Goal: Information Seeking & Learning: Learn about a topic

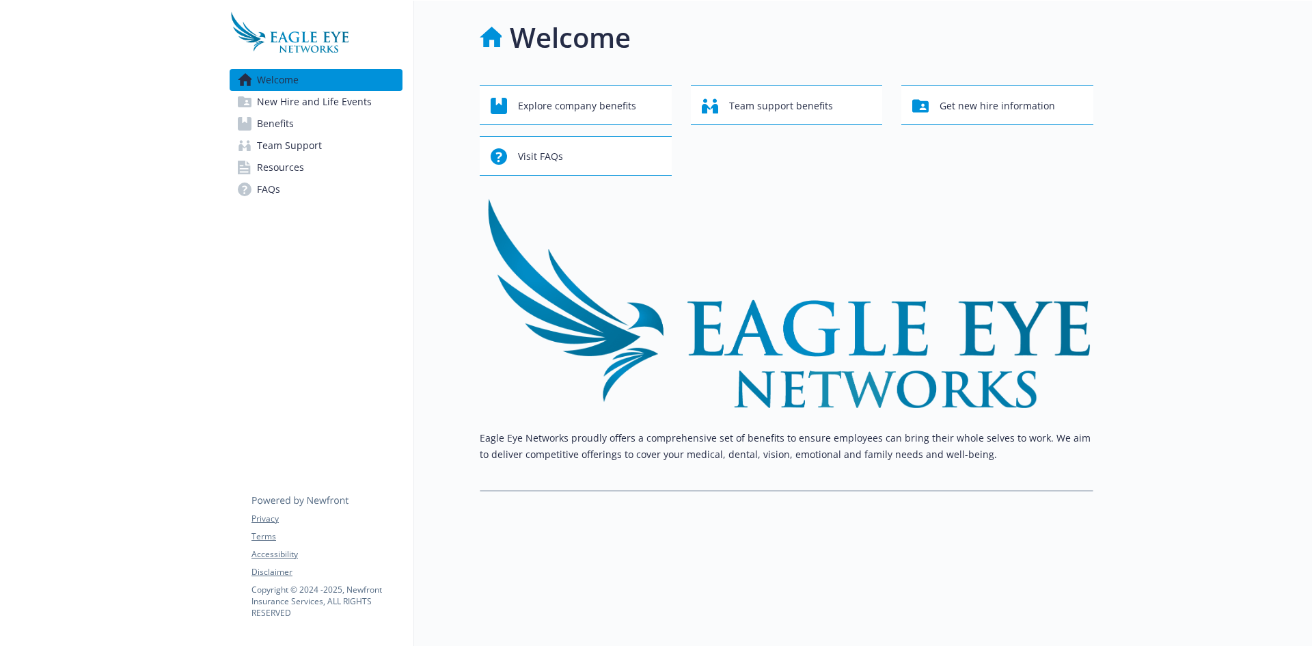
scroll to position [11, 0]
click at [342, 100] on span "New Hire and Life Events" at bounding box center [314, 102] width 115 height 22
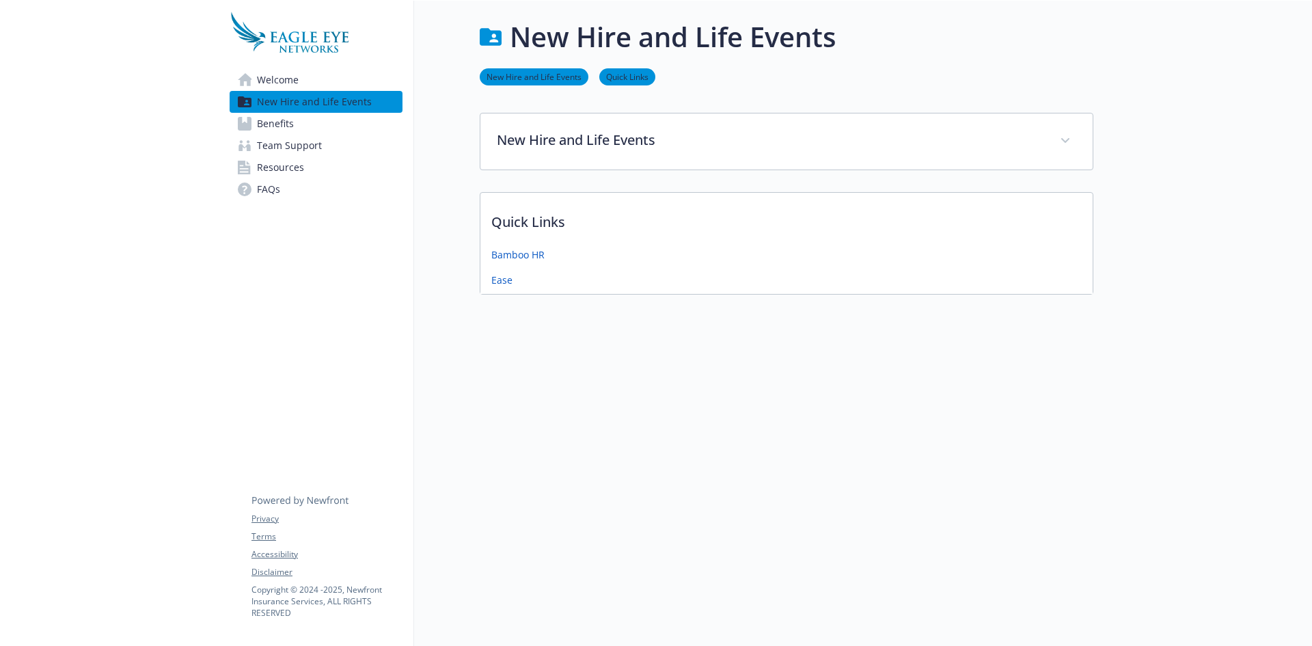
click at [276, 126] on span "Benefits" at bounding box center [275, 124] width 37 height 22
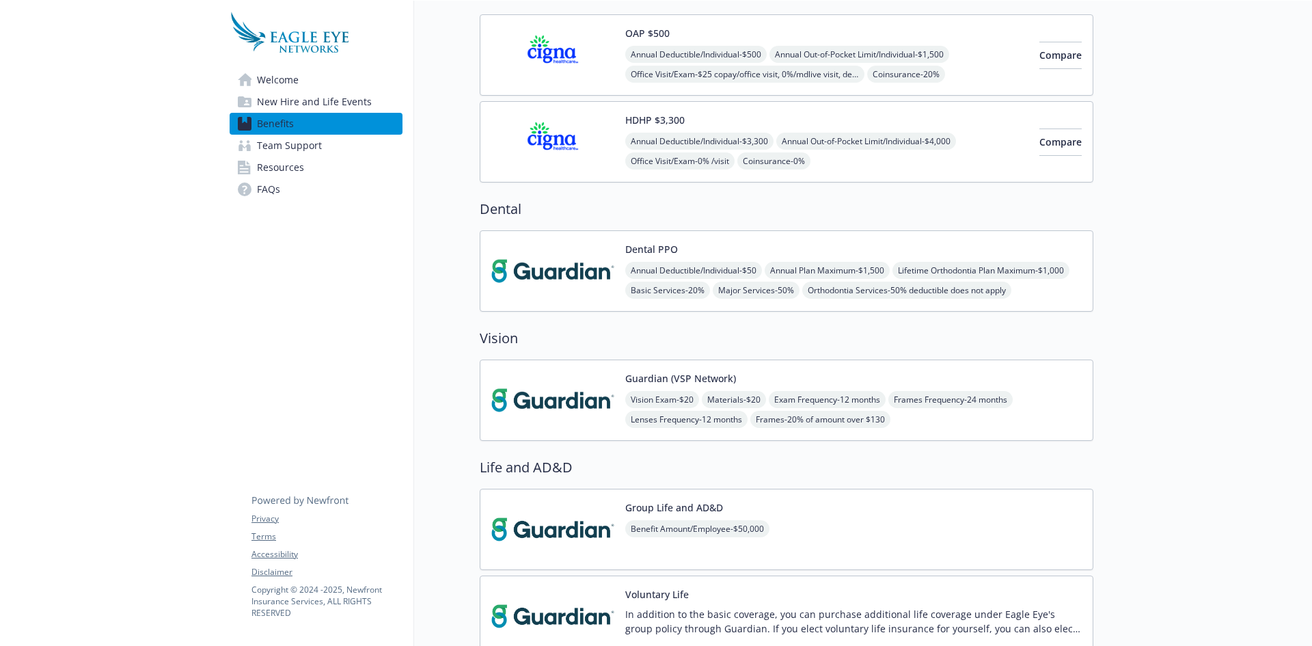
scroll to position [46, 0]
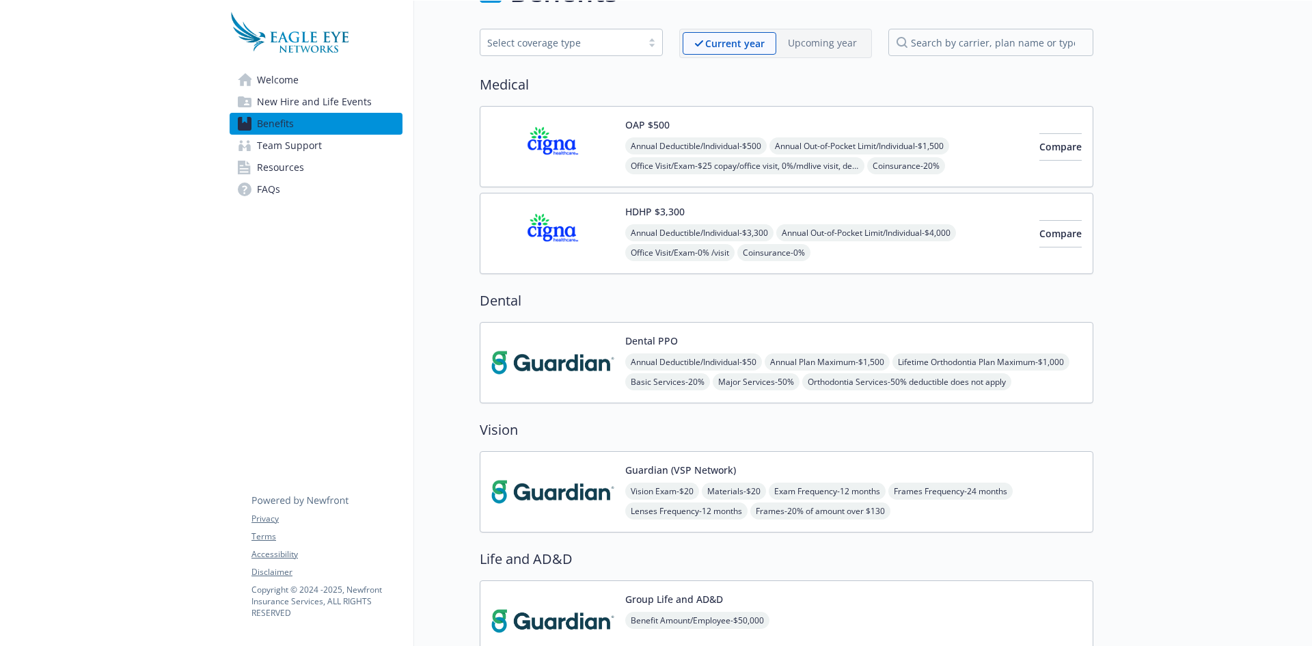
click at [655, 139] on span "Annual Deductible/Individual - $500" at bounding box center [695, 145] width 141 height 17
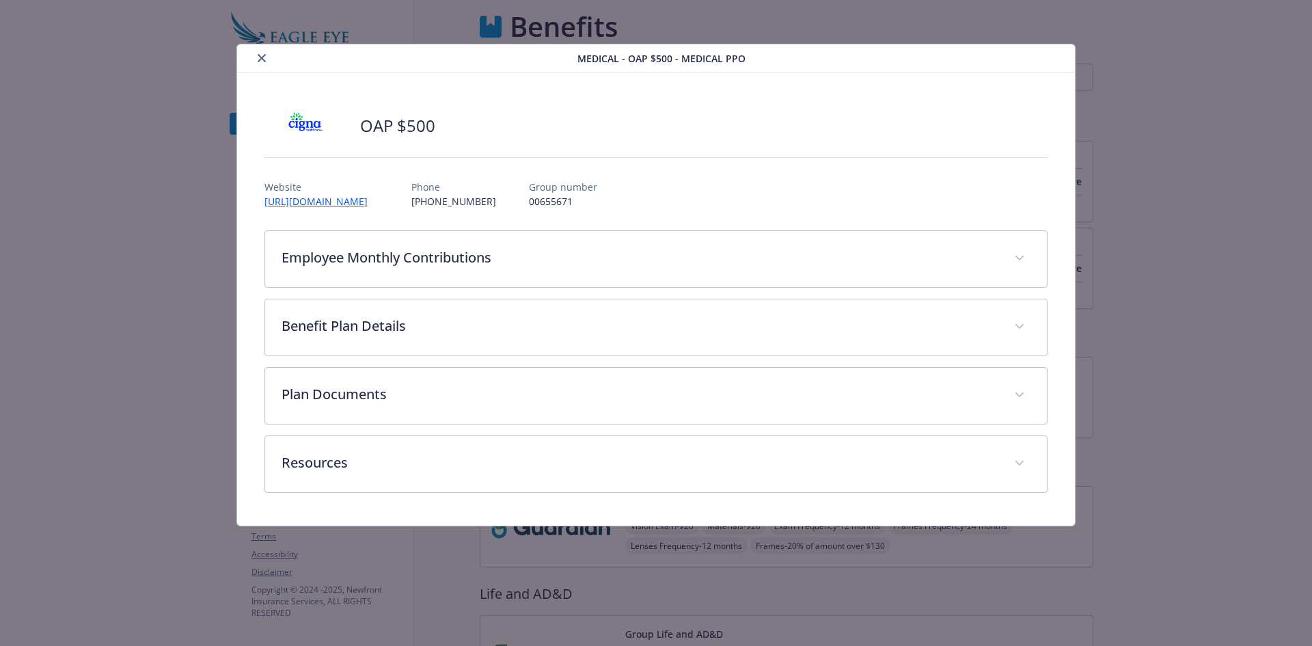
scroll to position [46, 0]
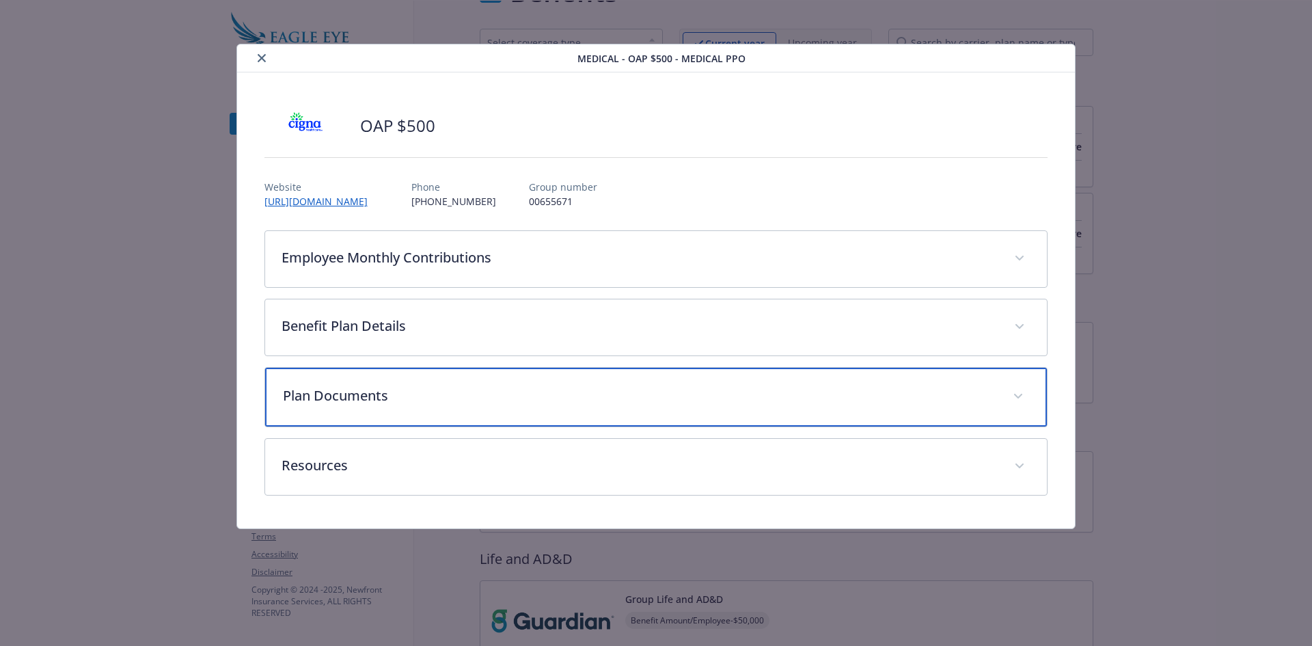
click at [323, 392] on p "Plan Documents" at bounding box center [640, 395] width 714 height 21
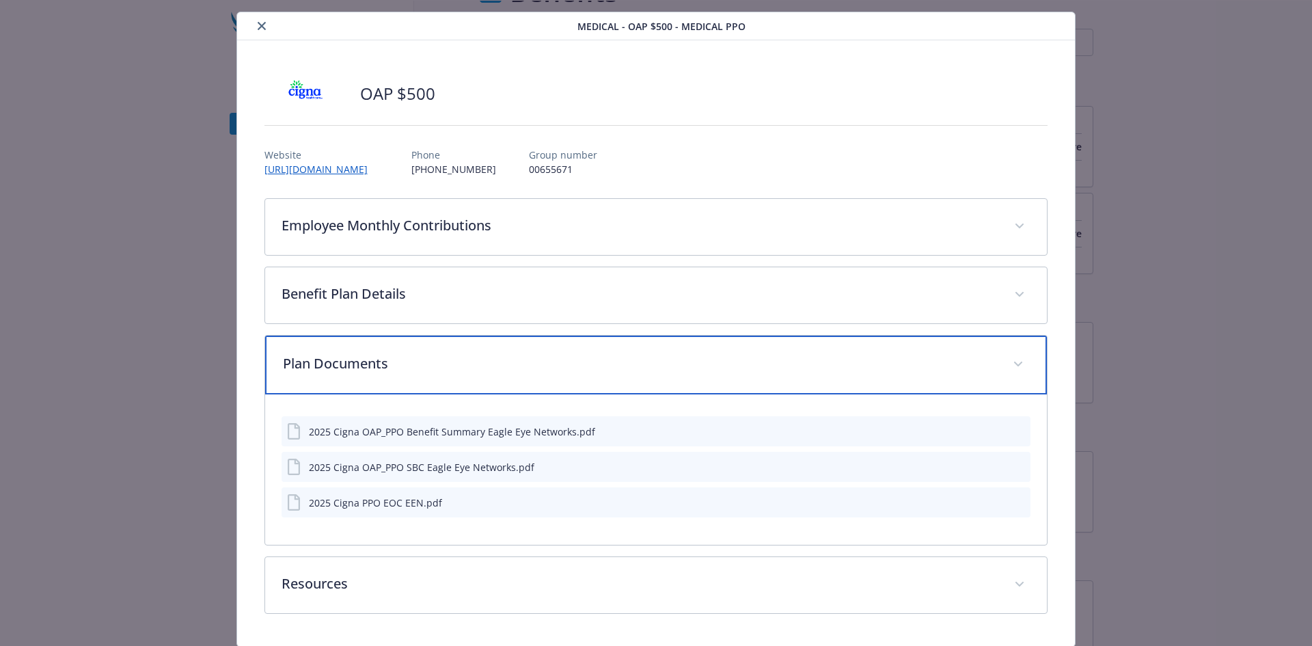
scroll to position [77, 0]
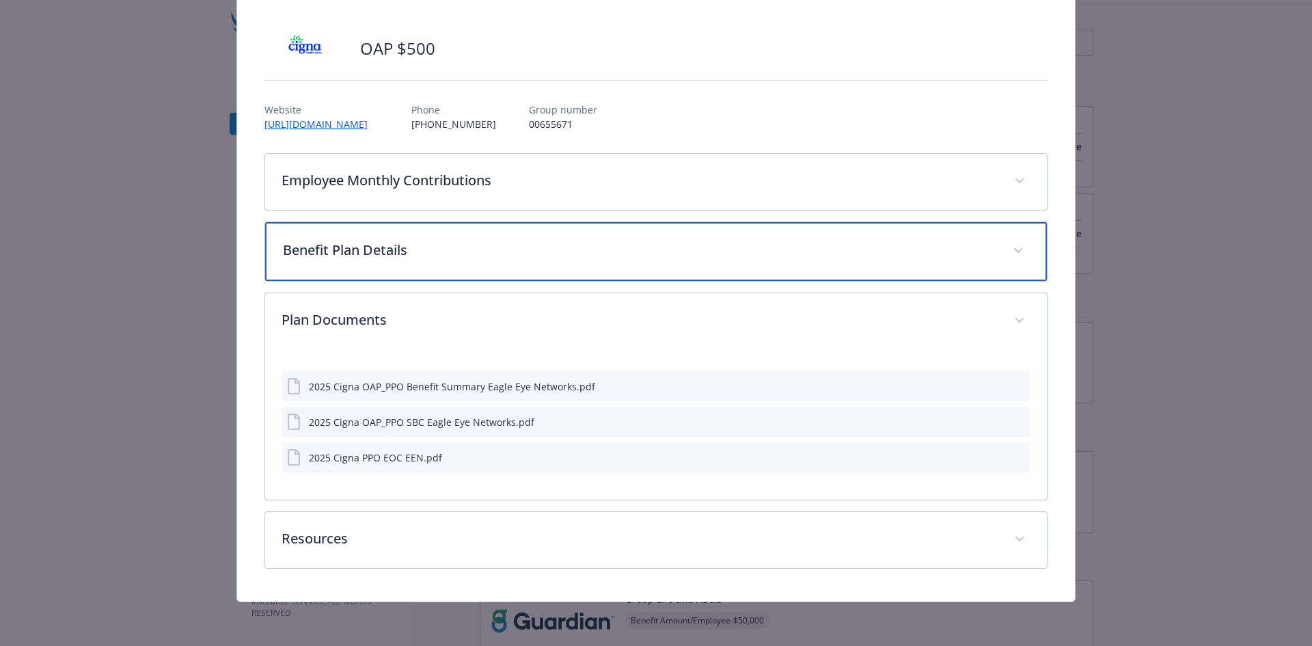
click at [308, 248] on p "Benefit Plan Details" at bounding box center [640, 250] width 714 height 21
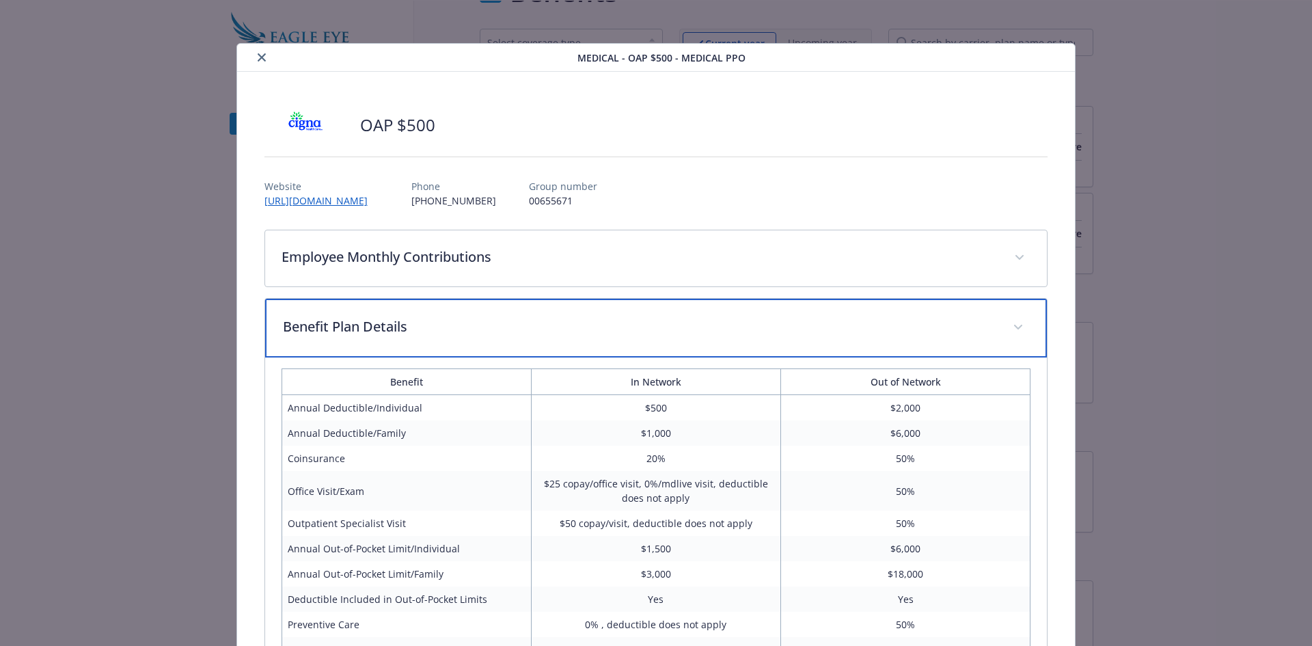
scroll to position [0, 0]
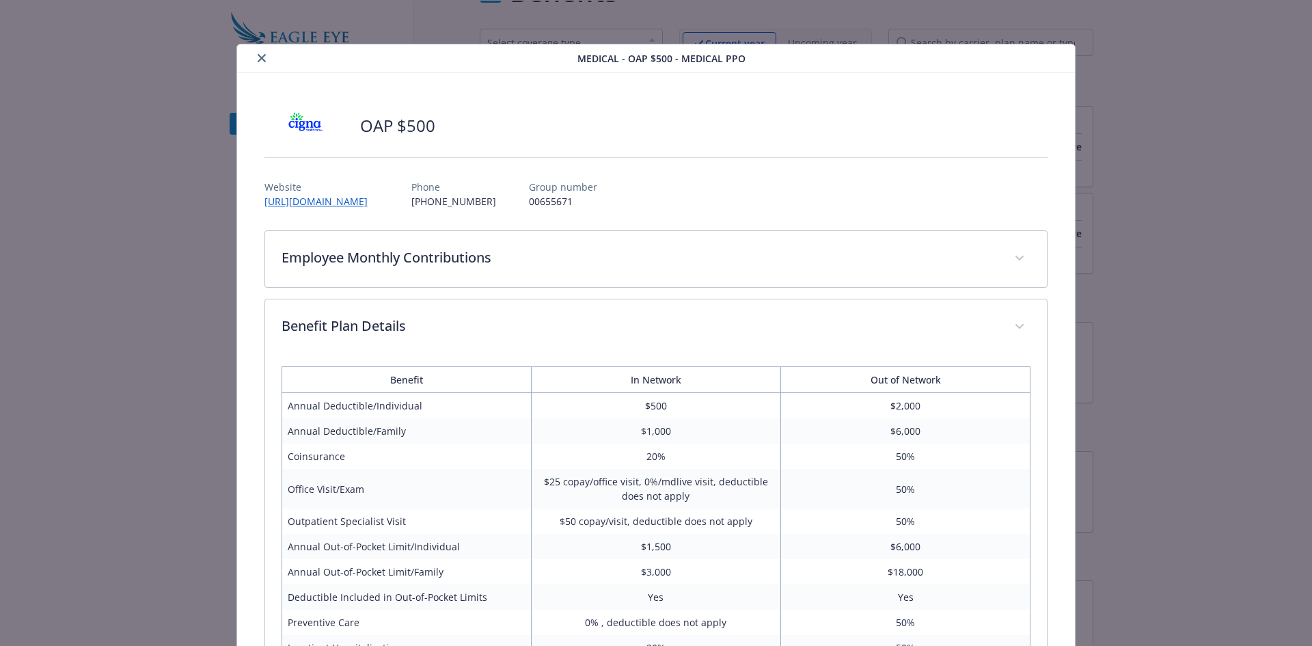
click at [258, 61] on icon "close" at bounding box center [262, 58] width 8 height 8
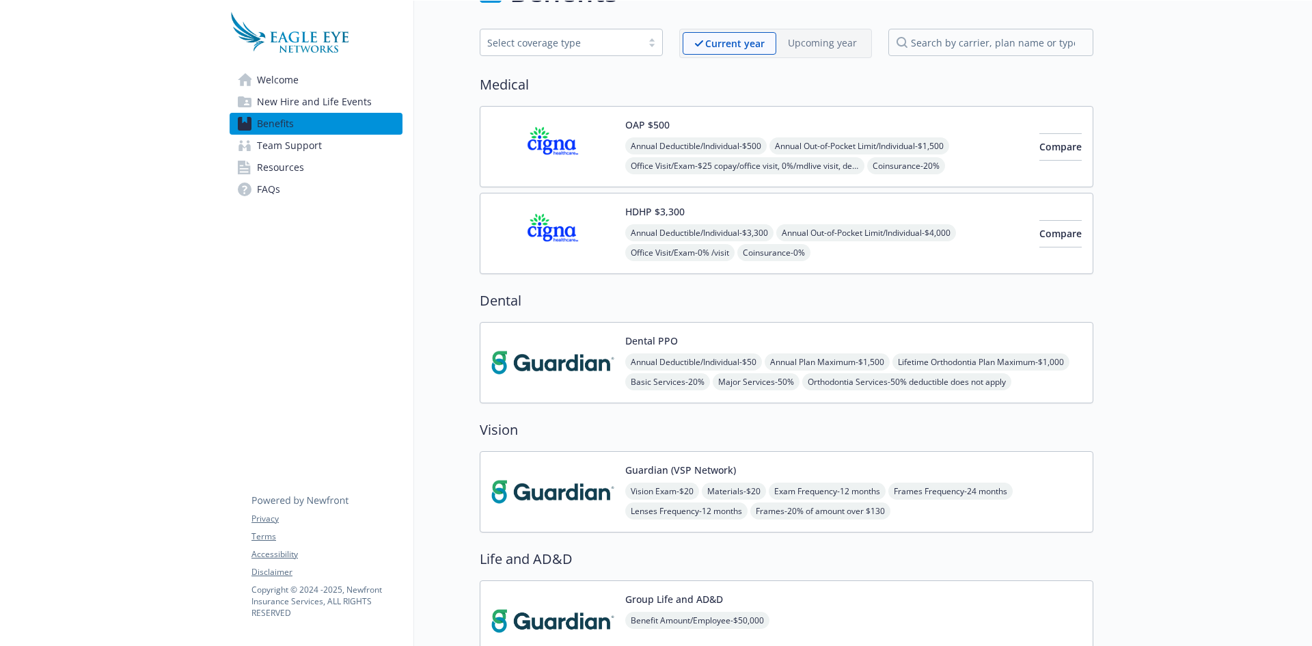
click at [287, 99] on span "New Hire and Life Events" at bounding box center [314, 102] width 115 height 22
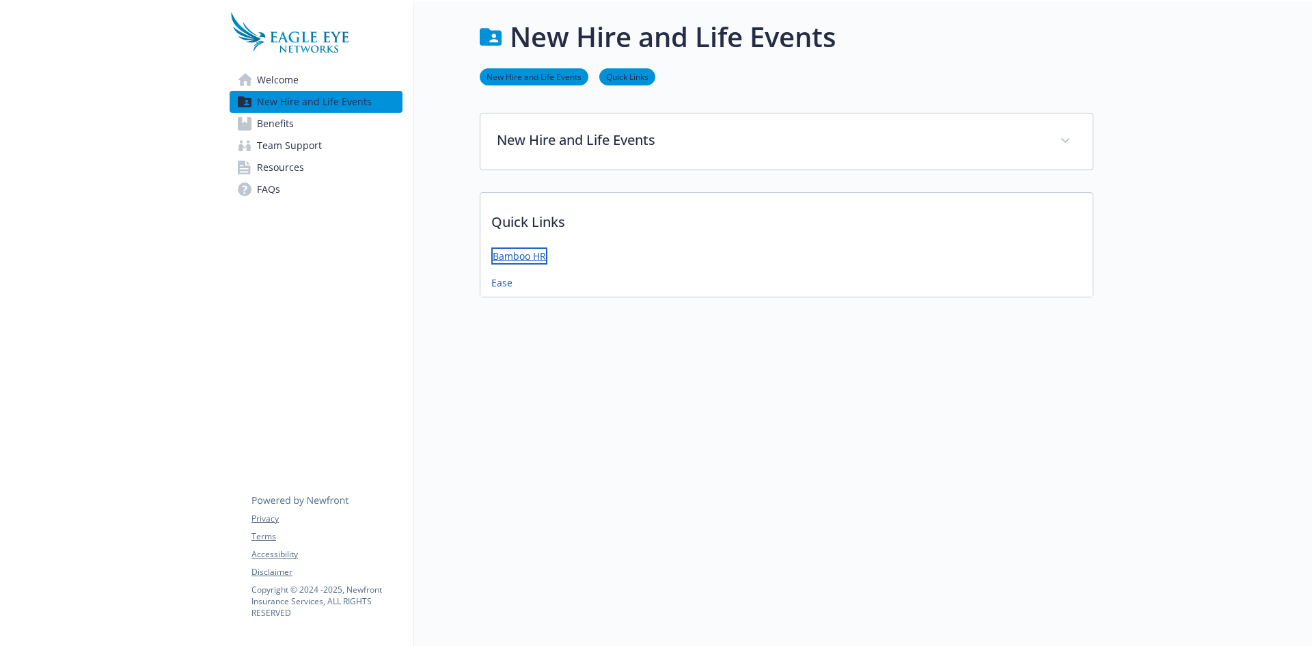
click at [515, 247] on link "Bamboo HR" at bounding box center [519, 255] width 56 height 17
